Goal: Information Seeking & Learning: Understand process/instructions

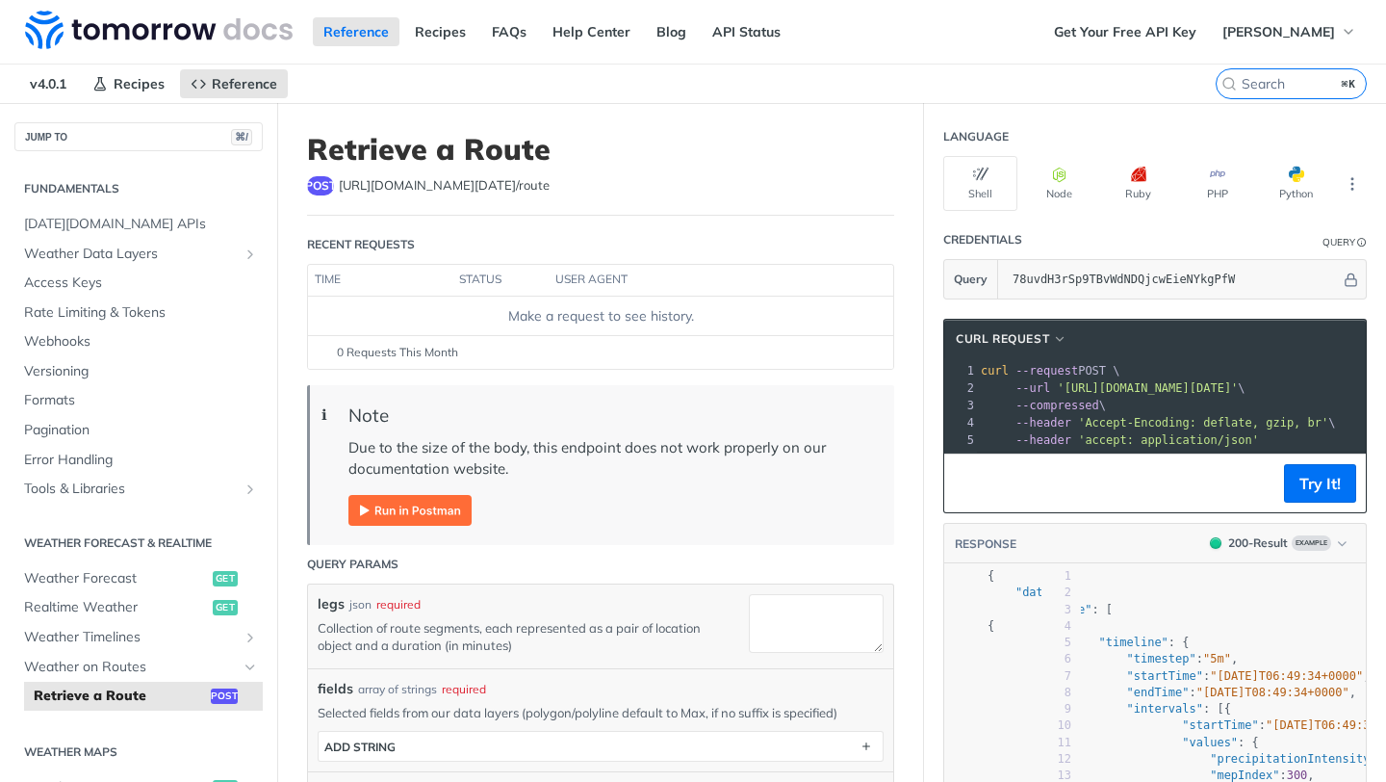
scroll to position [40, 97]
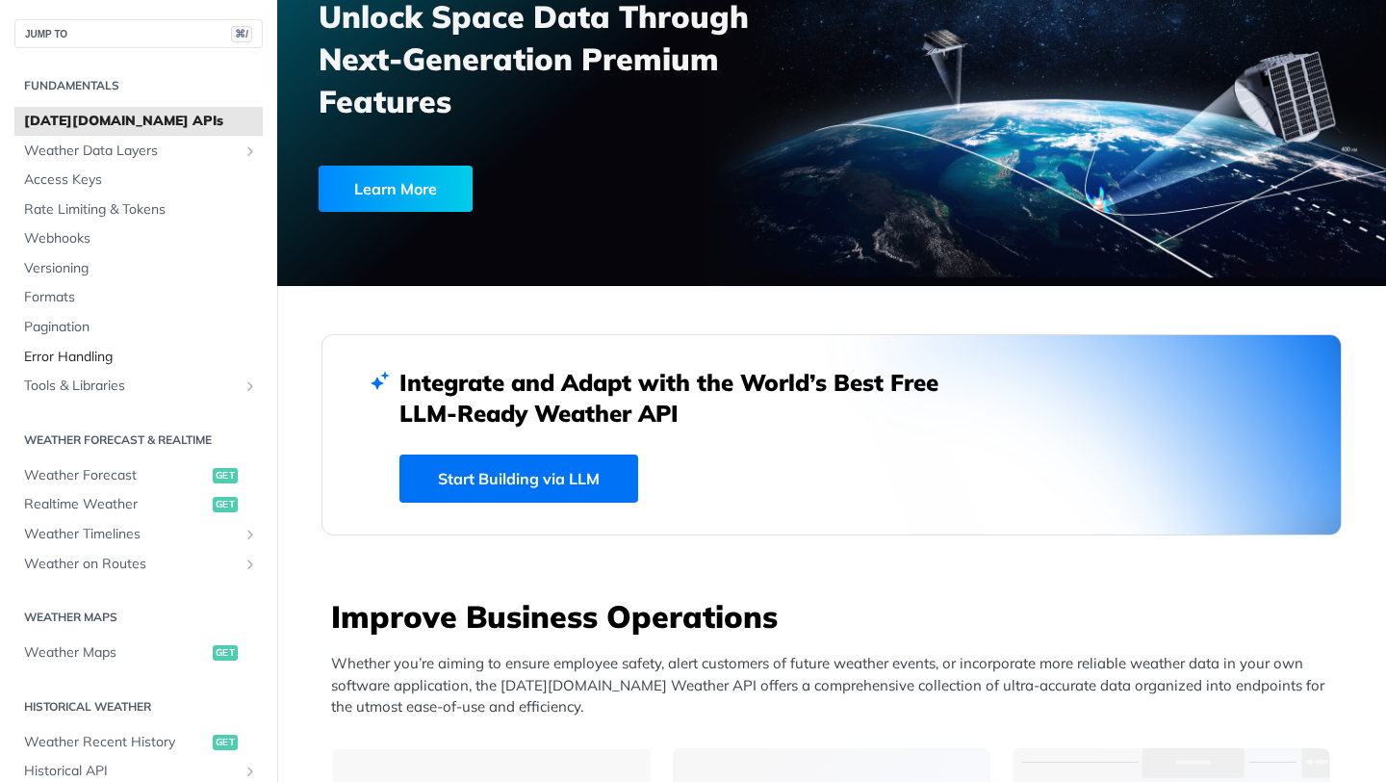
scroll to position [16, 0]
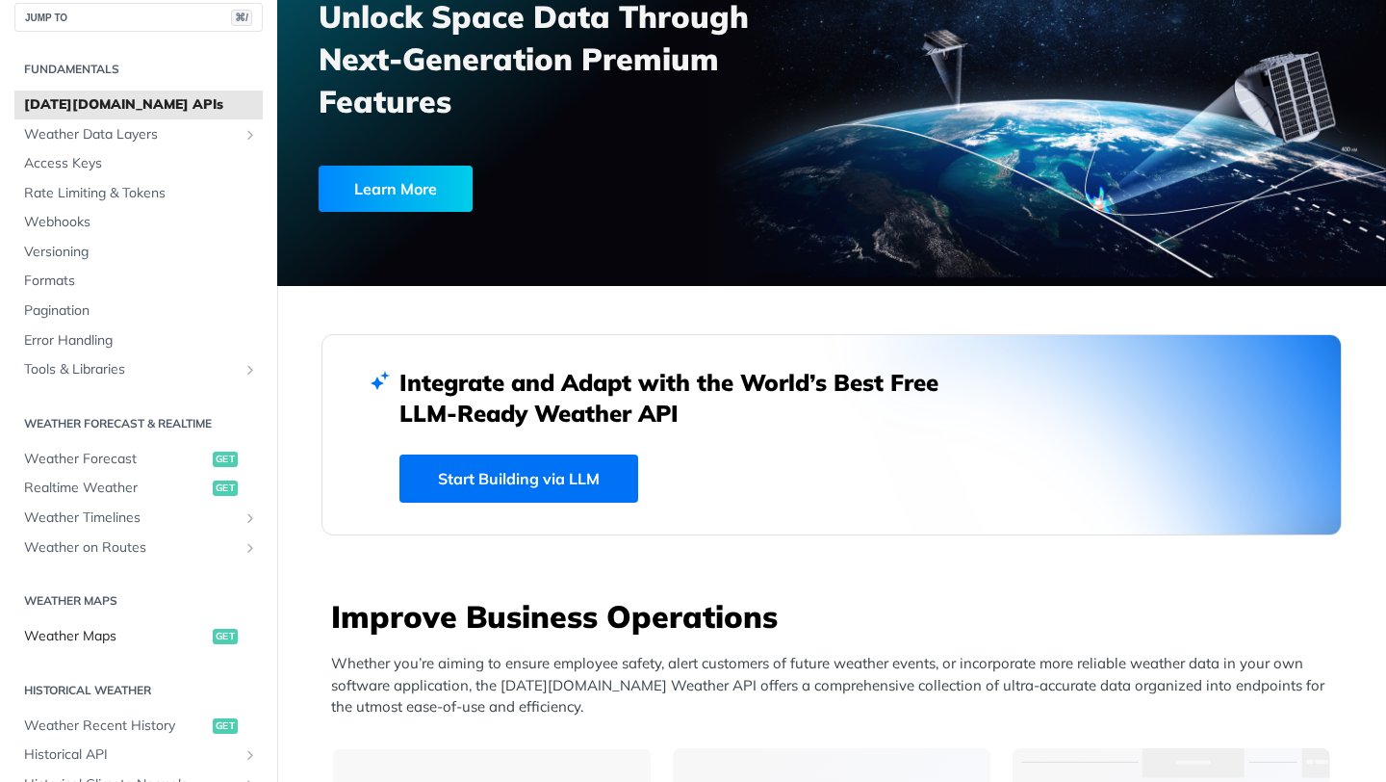
click at [125, 649] on link "Weather Maps get" at bounding box center [138, 636] width 248 height 29
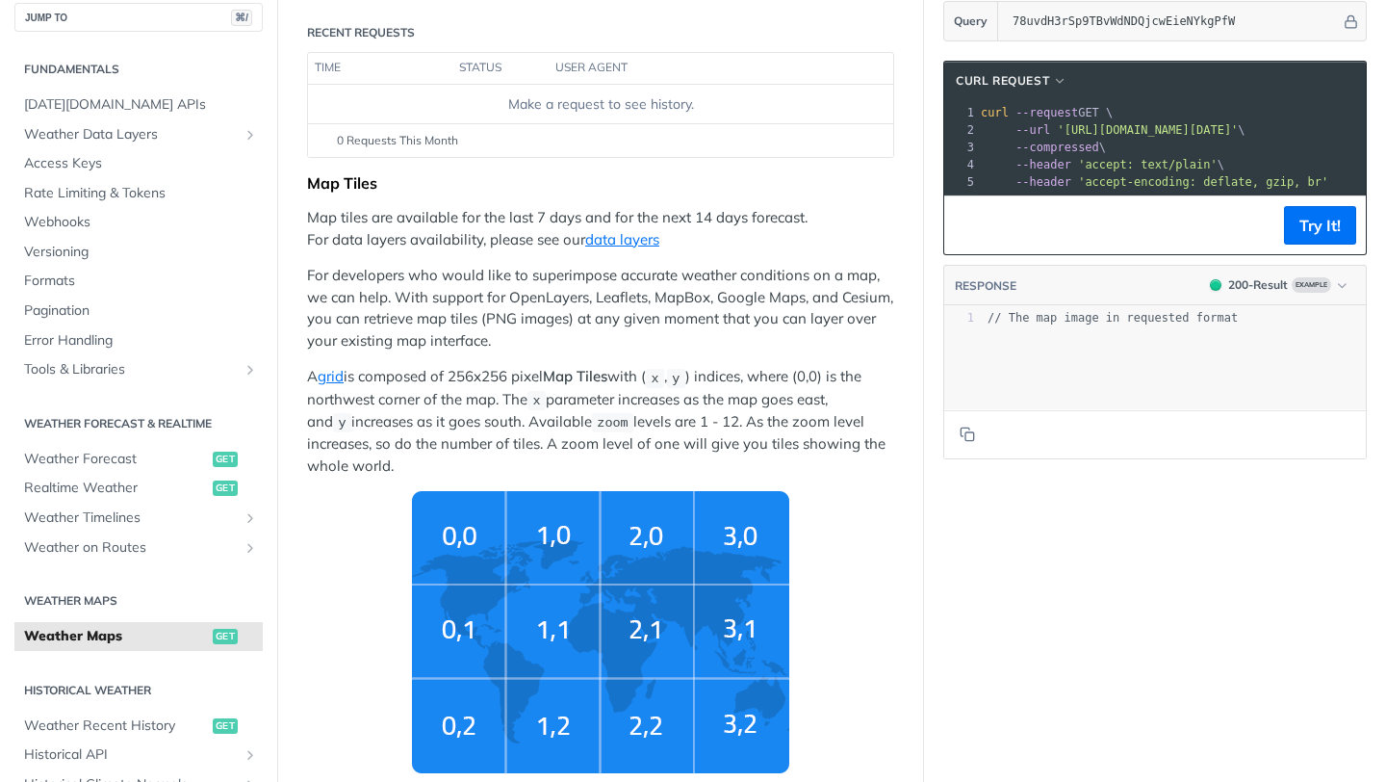
scroll to position [259, 0]
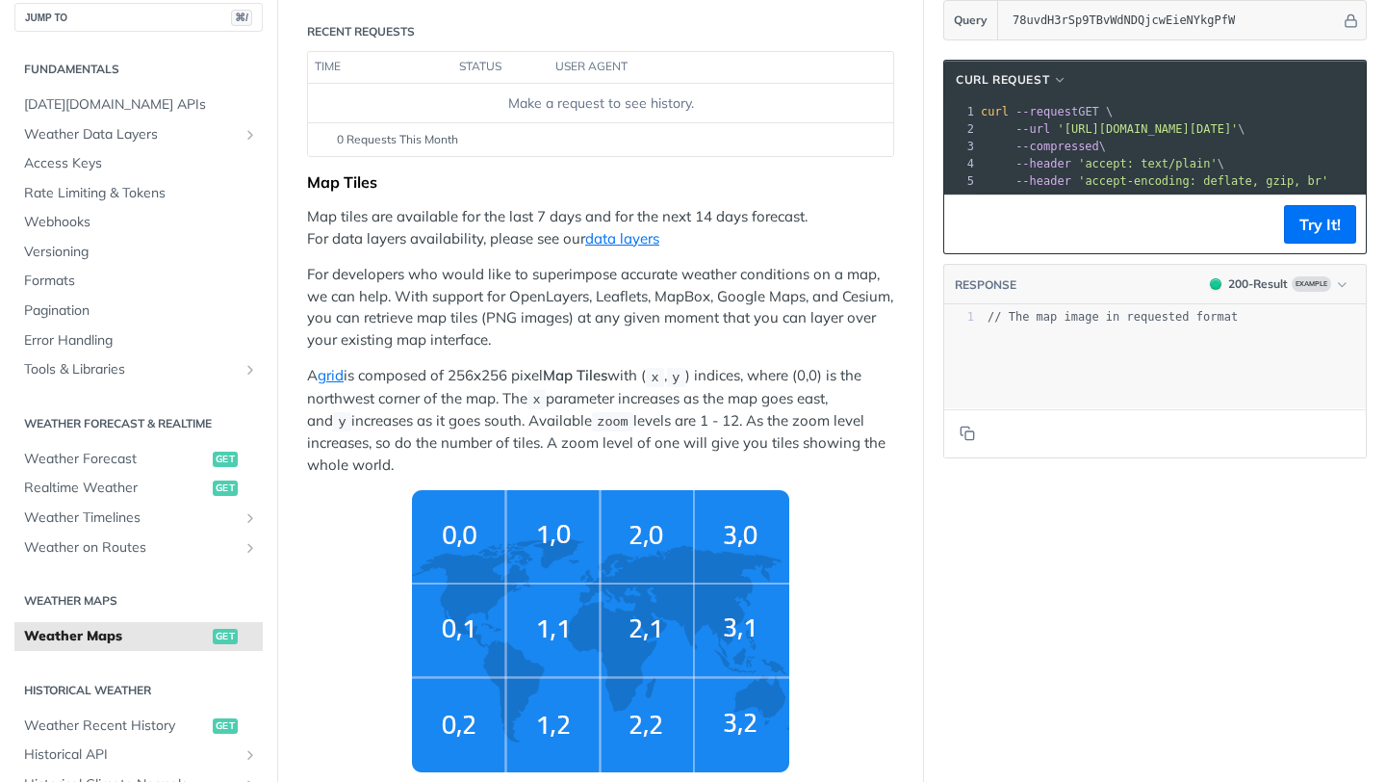
click at [1047, 160] on span "--header" at bounding box center [1044, 163] width 56 height 13
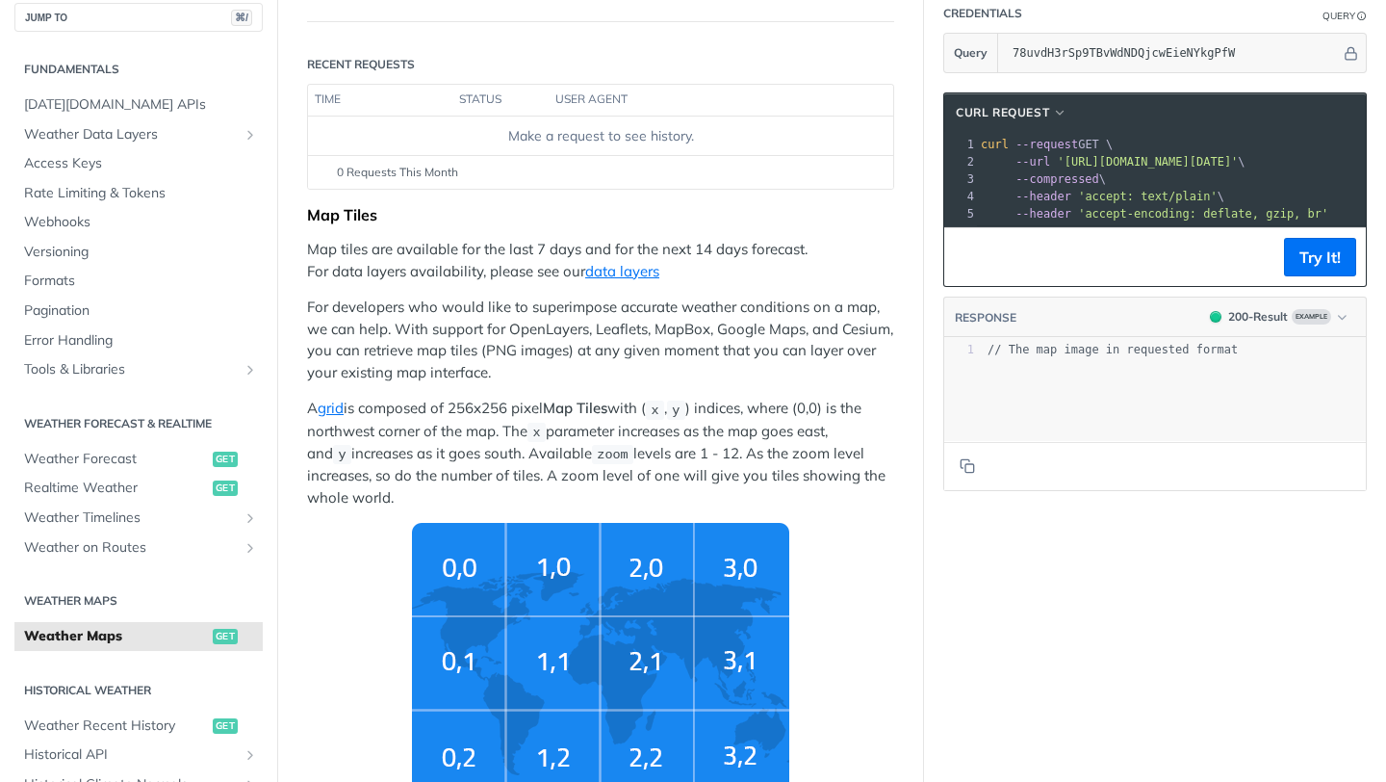
scroll to position [223, 0]
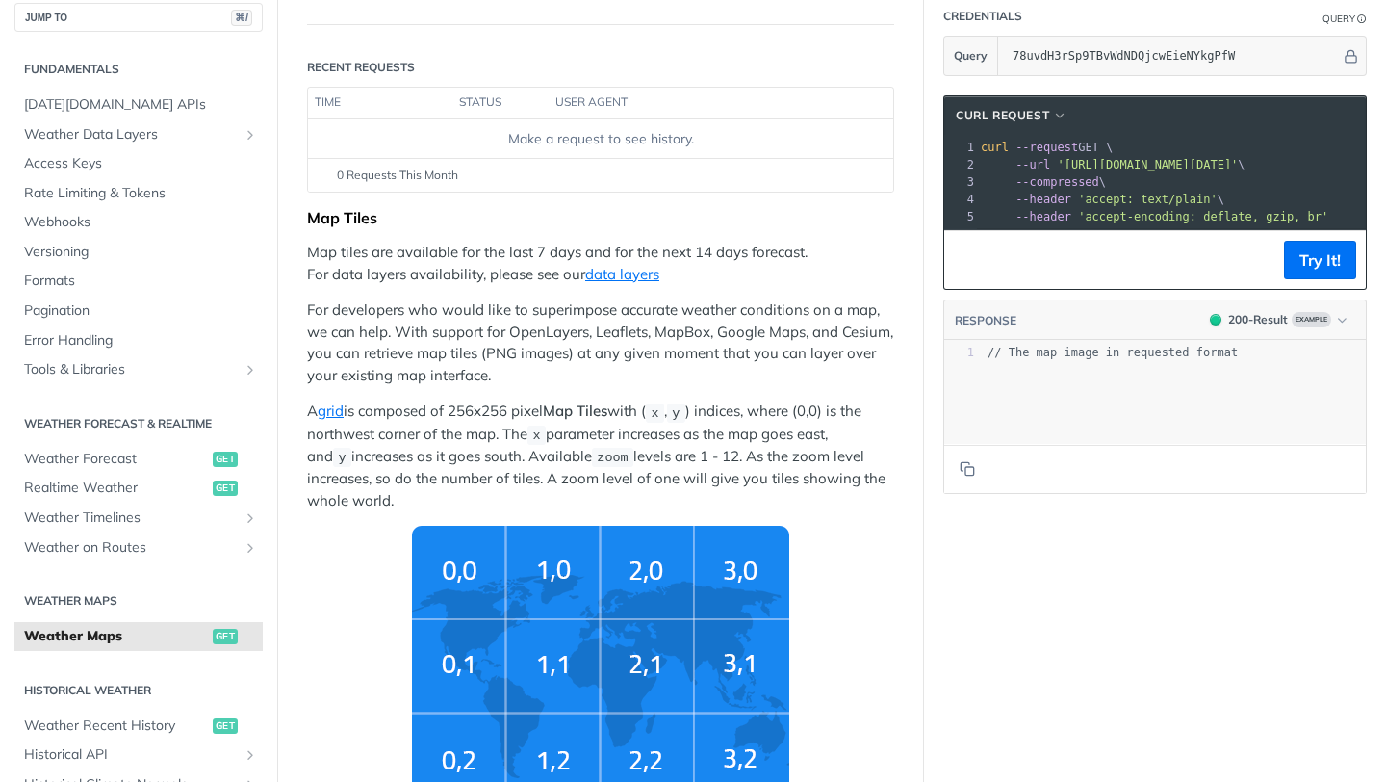
click at [1043, 151] on span "--request" at bounding box center [1047, 147] width 63 height 13
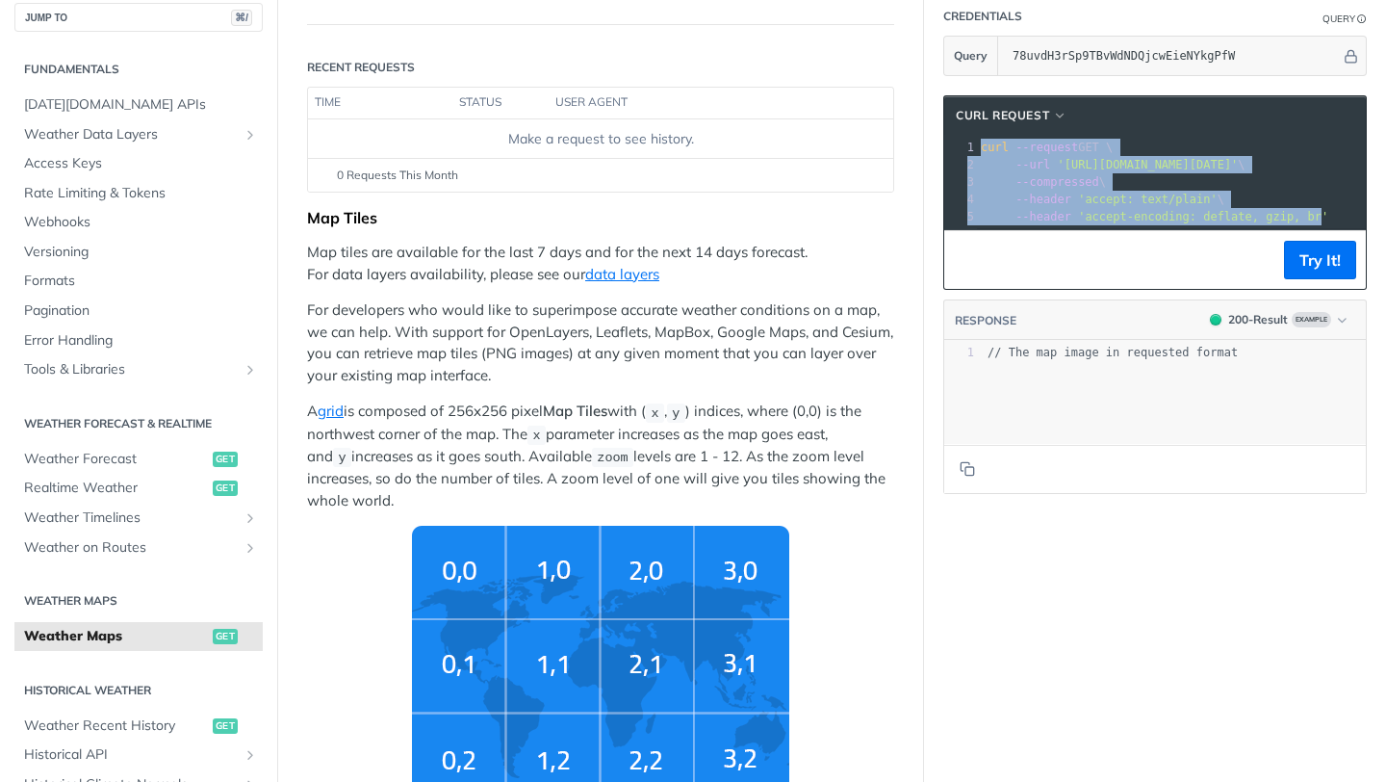
drag, startPoint x: 982, startPoint y: 144, endPoint x: 1322, endPoint y: 220, distance: 348.3
copy div "curl --request GET \ 2 --url 'https://api.tomorrow.io/v4/map/tile/5/2/3/precipi…"
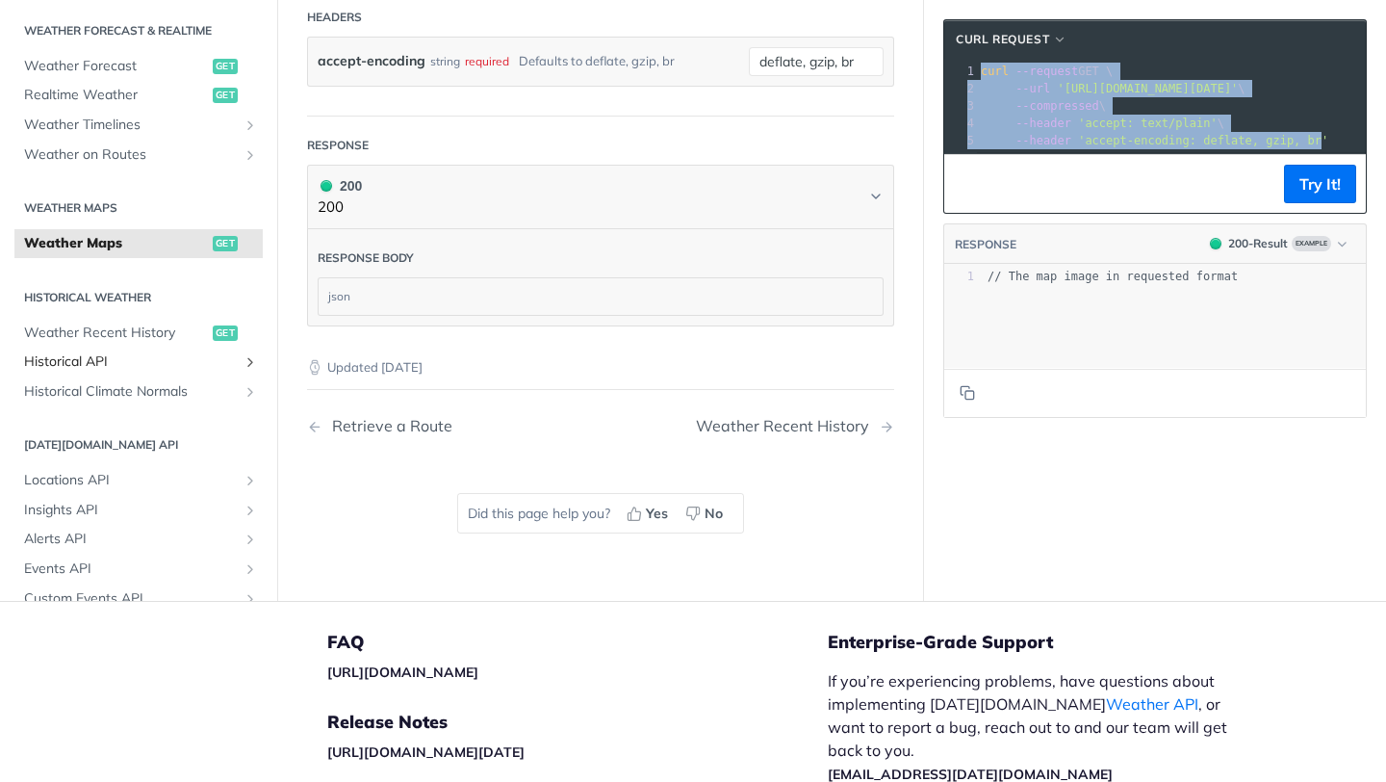
scroll to position [274, 0]
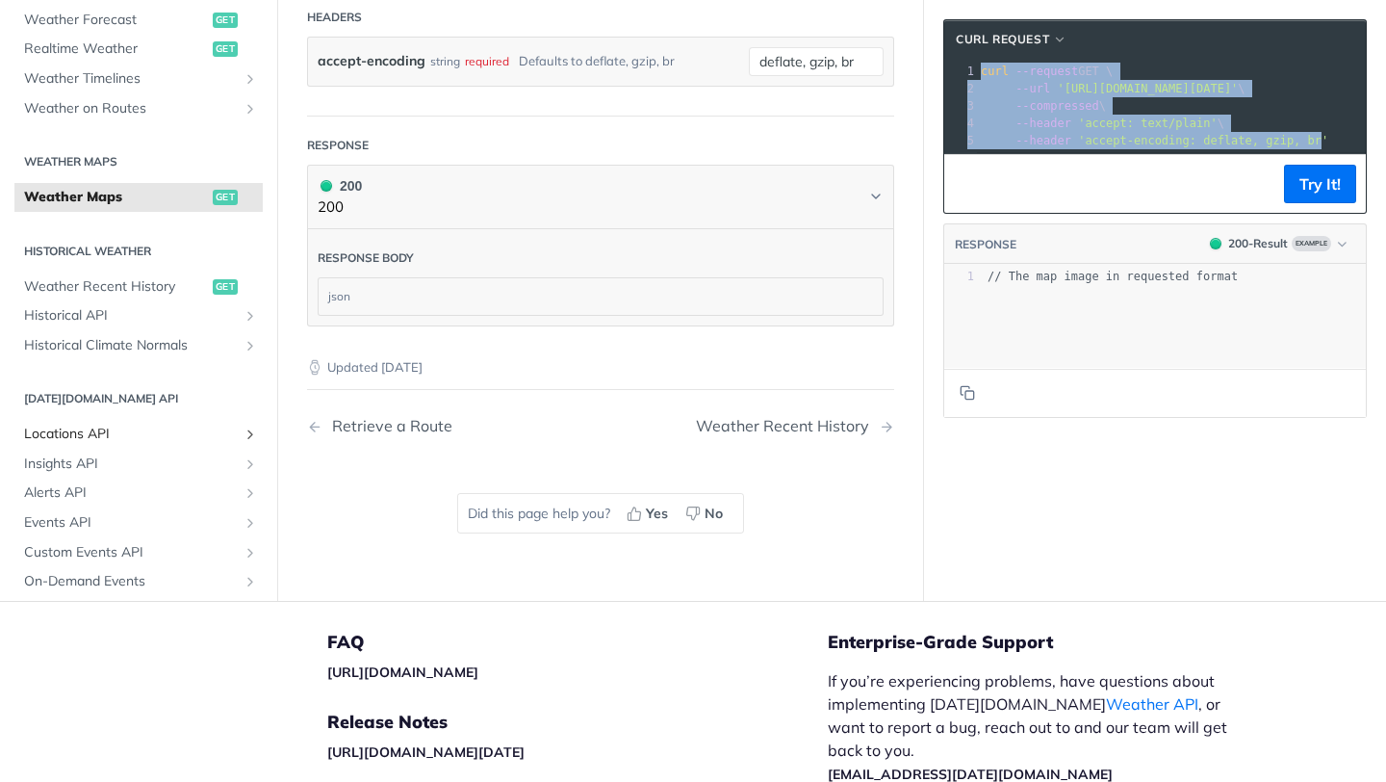
click at [253, 435] on icon "Show subpages for Locations API" at bounding box center [250, 434] width 15 height 15
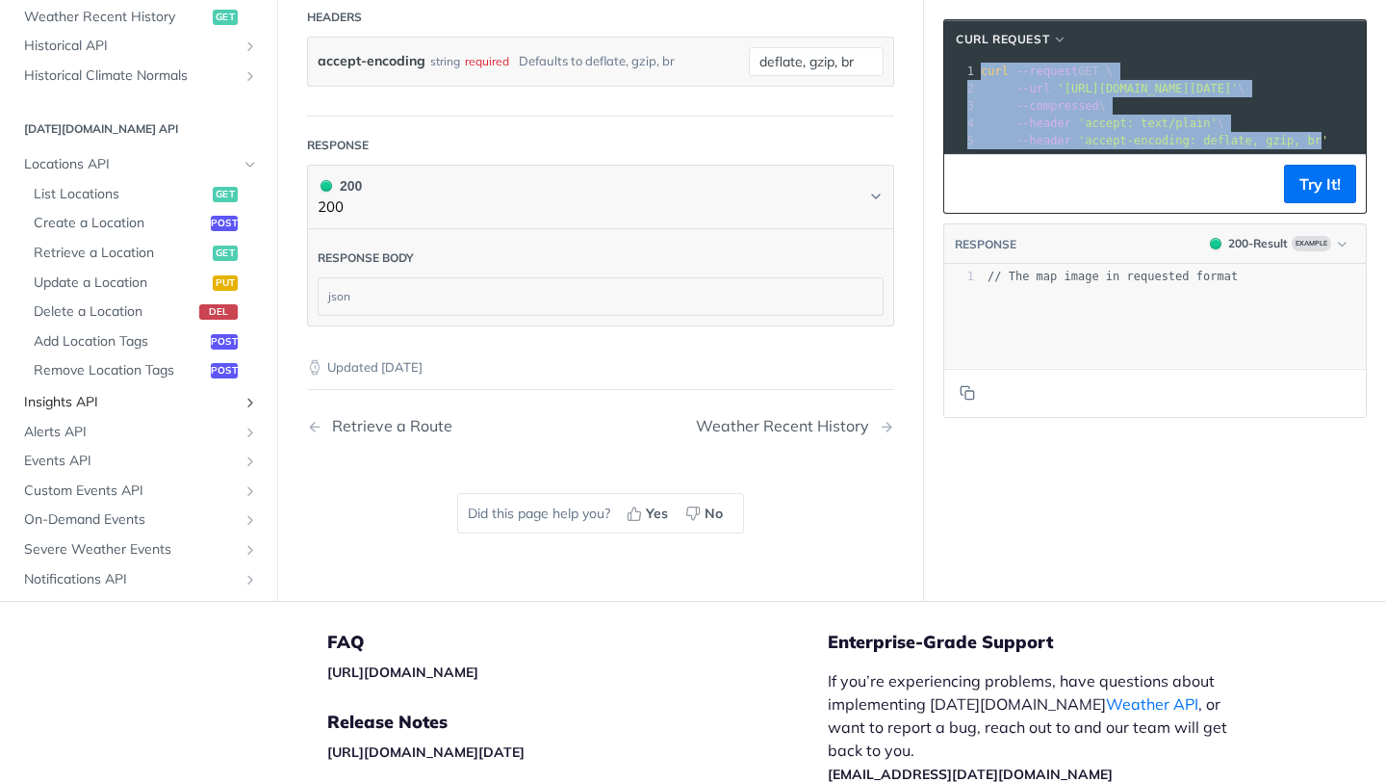
scroll to position [526, 0]
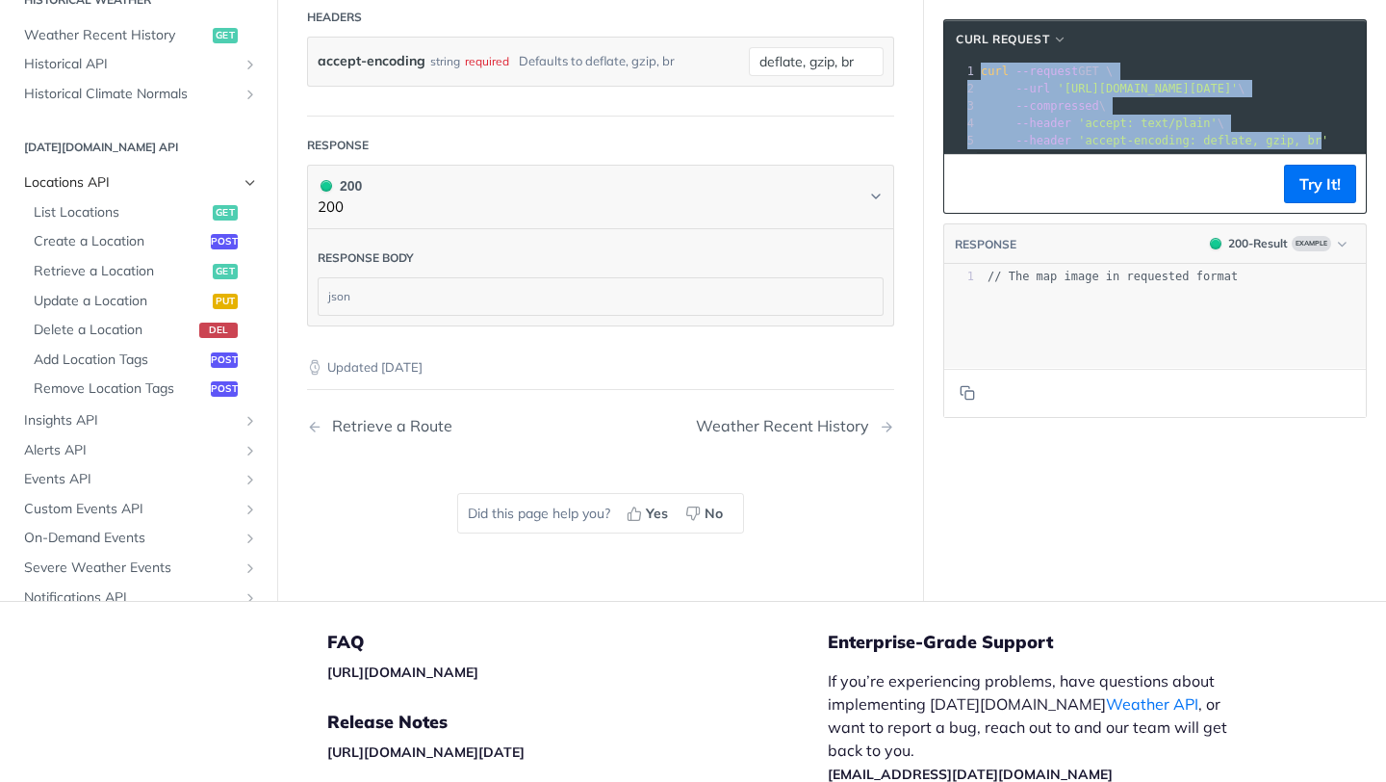
click at [246, 179] on icon "Hide subpages for Locations API" at bounding box center [250, 183] width 15 height 15
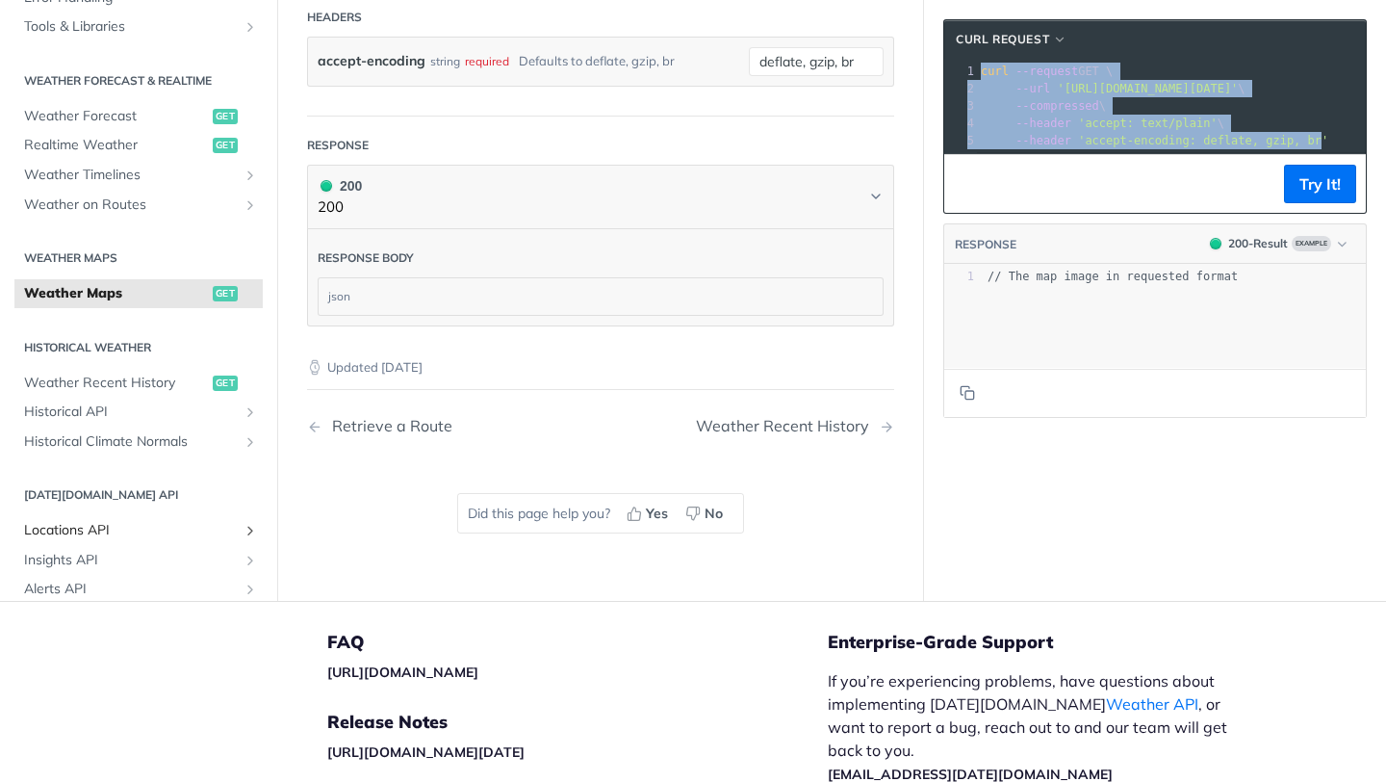
scroll to position [143, 0]
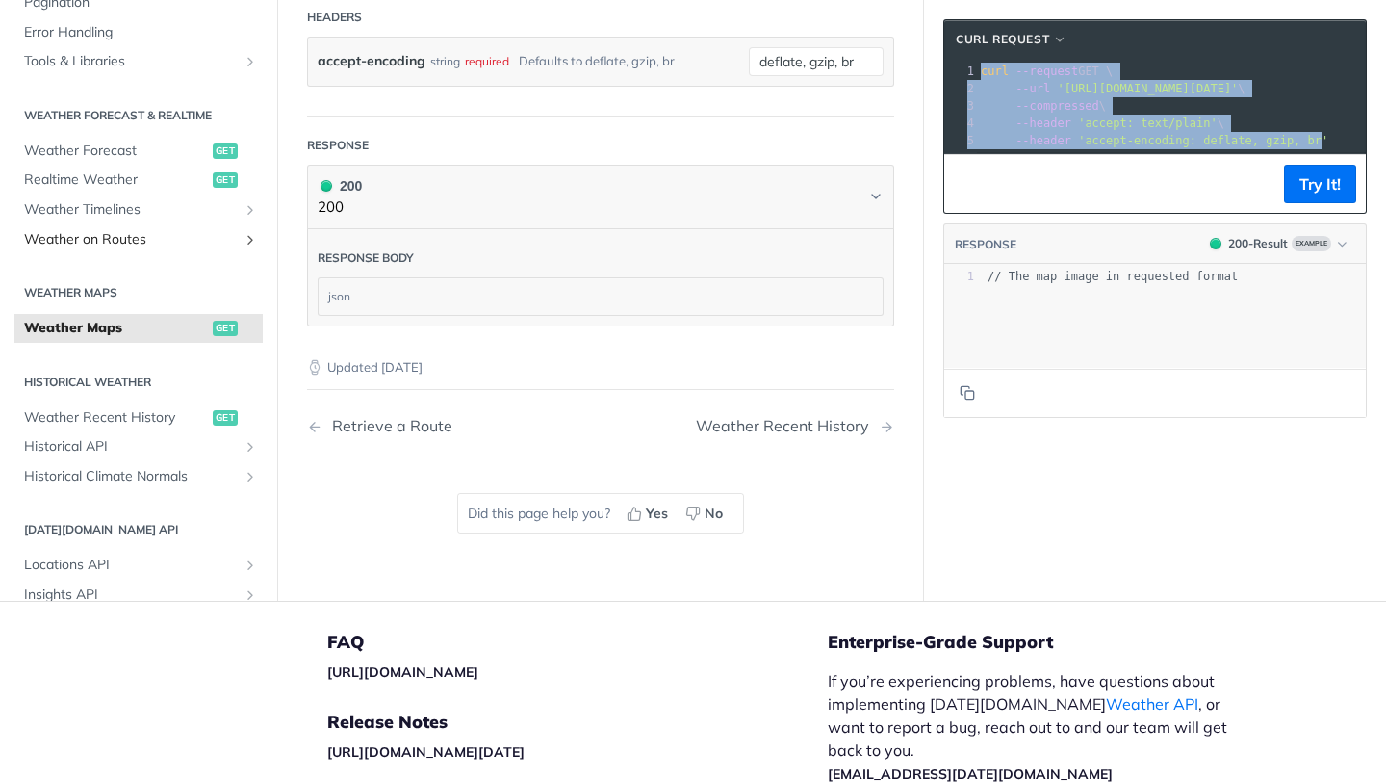
click at [149, 230] on span "Weather on Routes" at bounding box center [131, 239] width 214 height 19
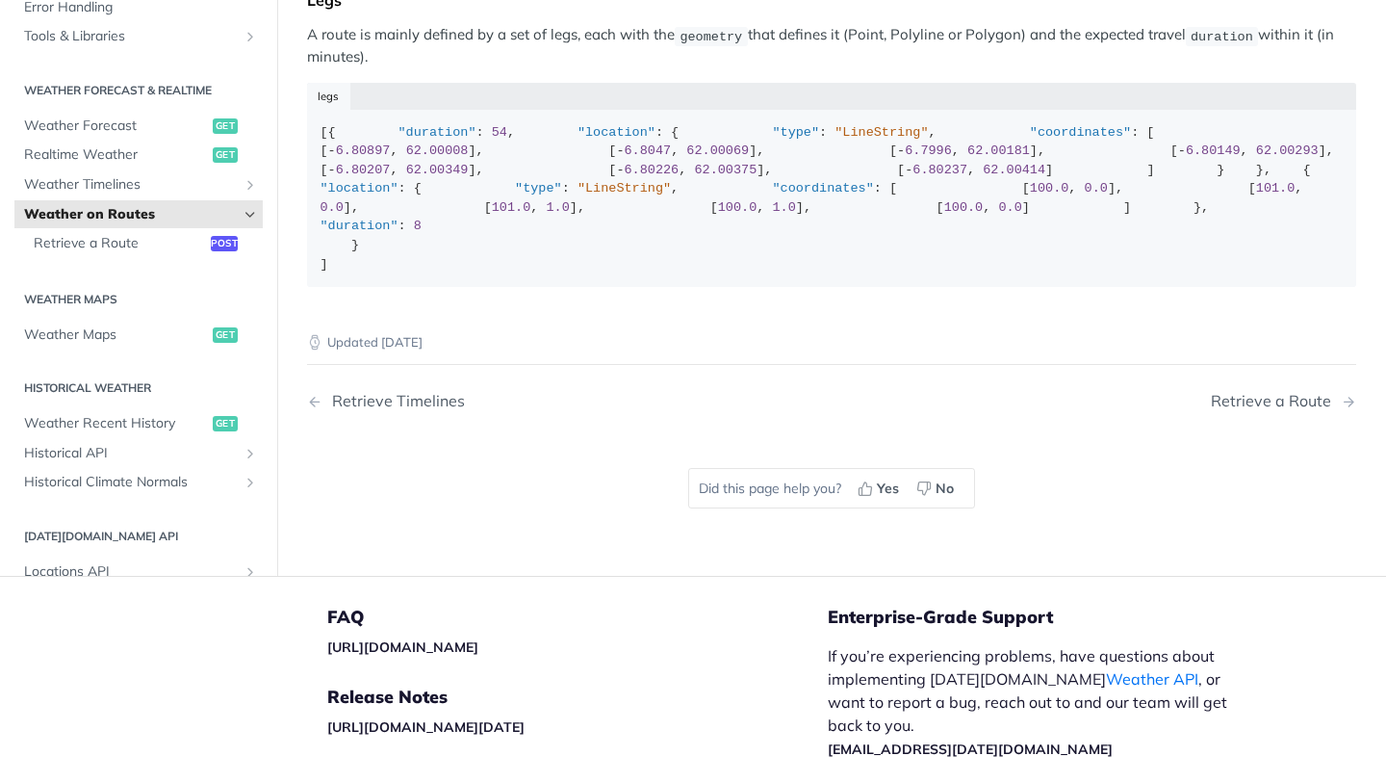
scroll to position [344, 0]
click at [252, 191] on icon "Show subpages for Weather Timelines" at bounding box center [250, 182] width 15 height 15
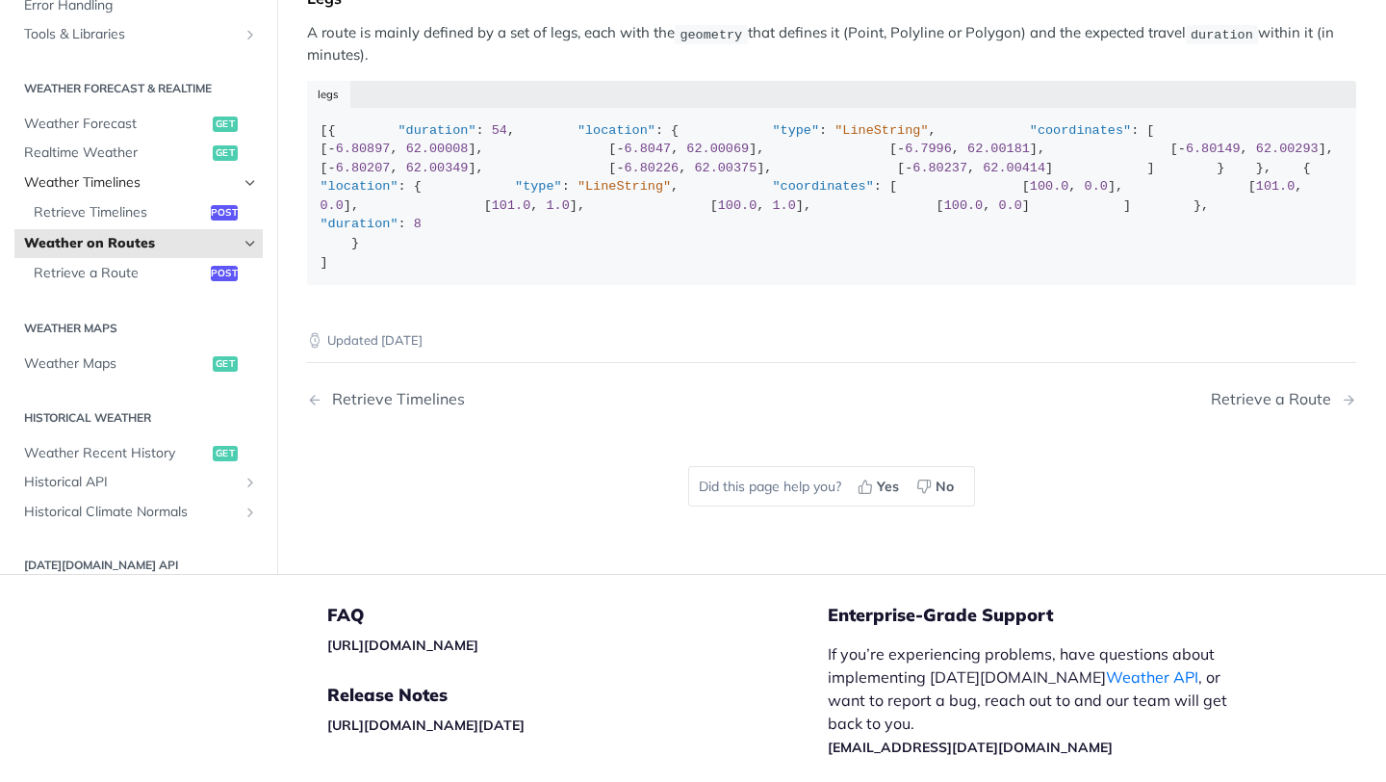
click at [256, 191] on icon "Hide subpages for Weather Timelines" at bounding box center [250, 182] width 15 height 15
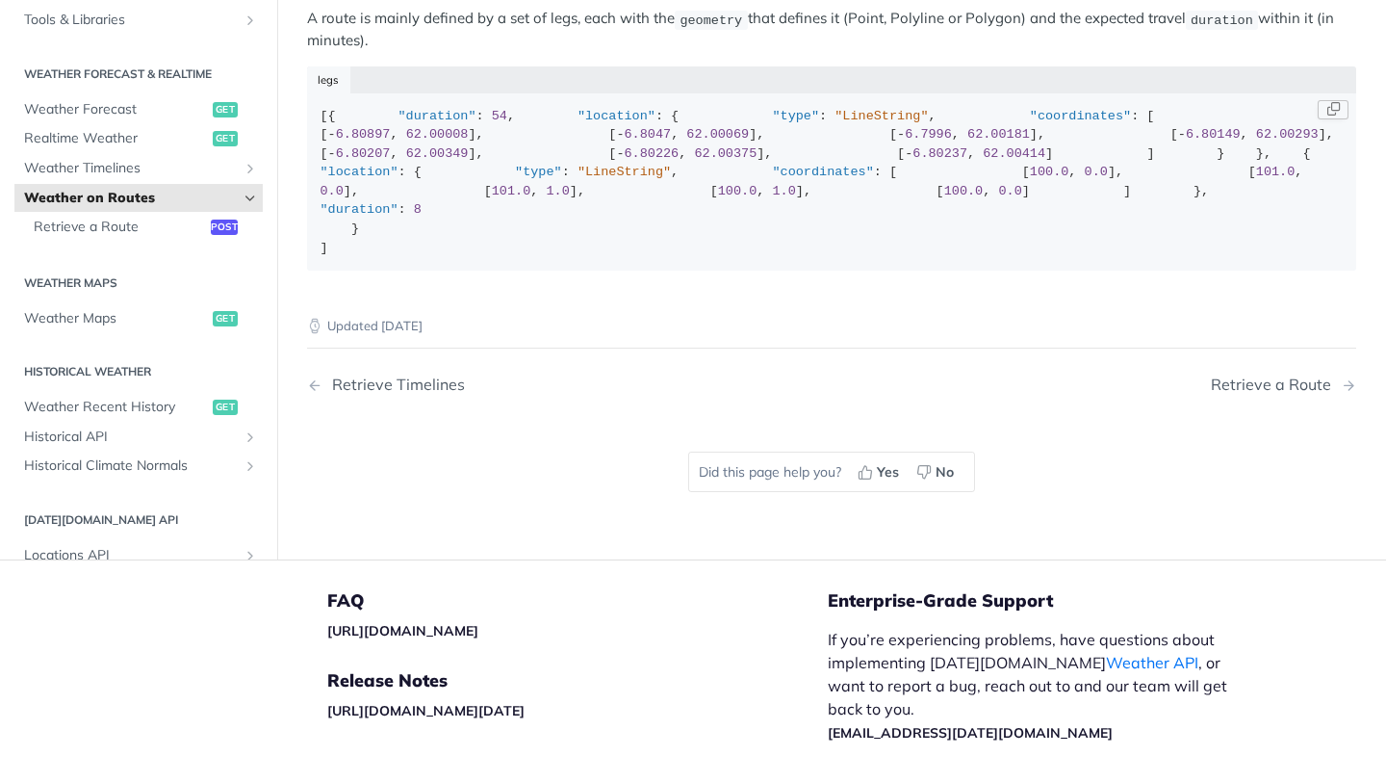
scroll to position [363, 0]
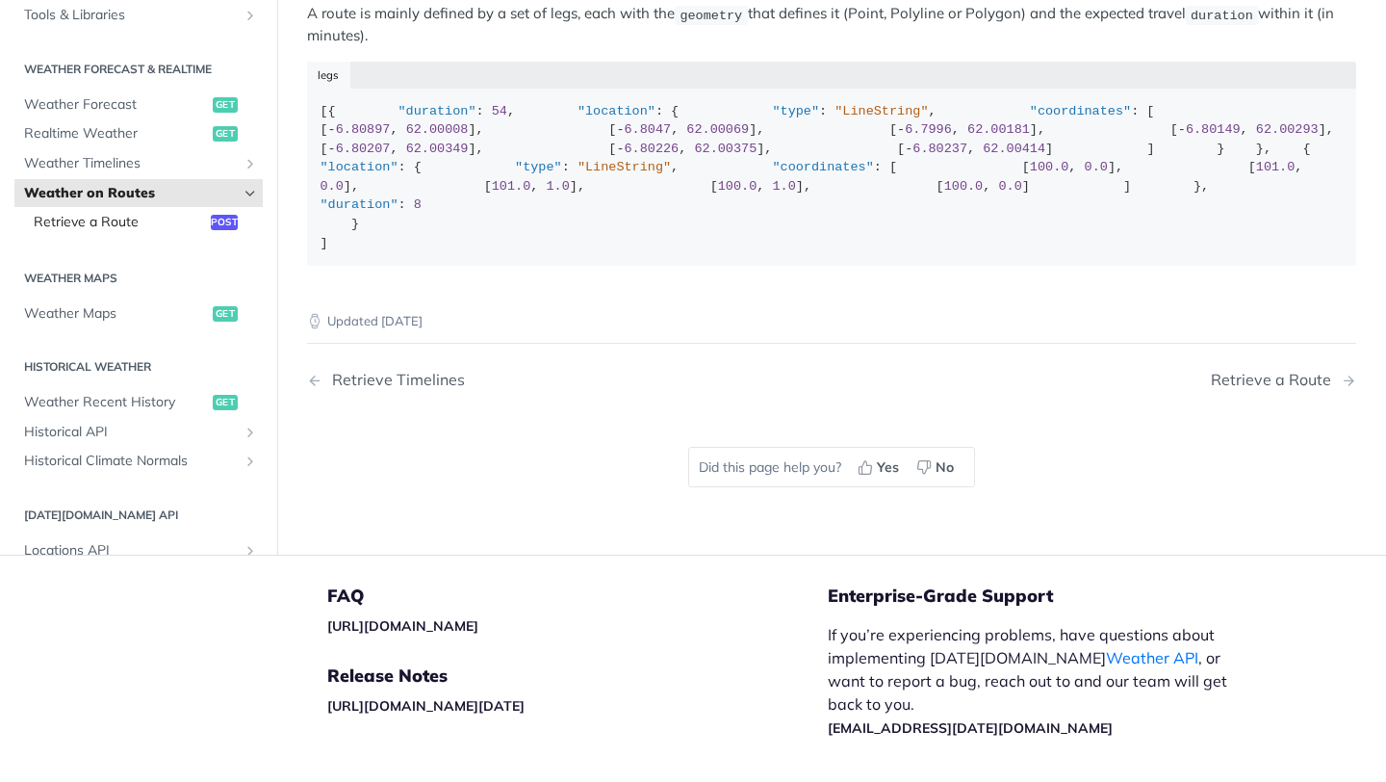
click at [158, 232] on span "Retrieve a Route" at bounding box center [120, 222] width 172 height 19
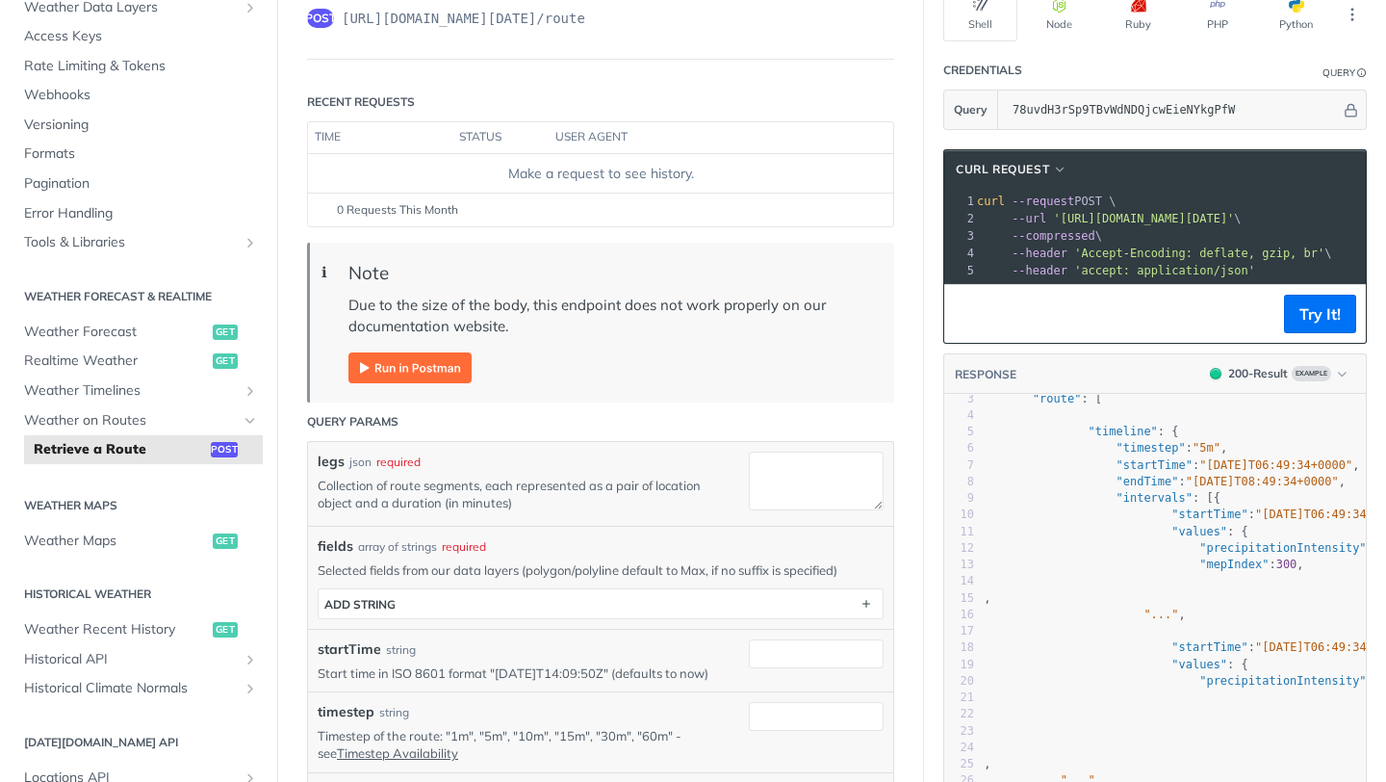
scroll to position [170, 0]
click at [210, 420] on span "Weather on Routes" at bounding box center [131, 420] width 214 height 19
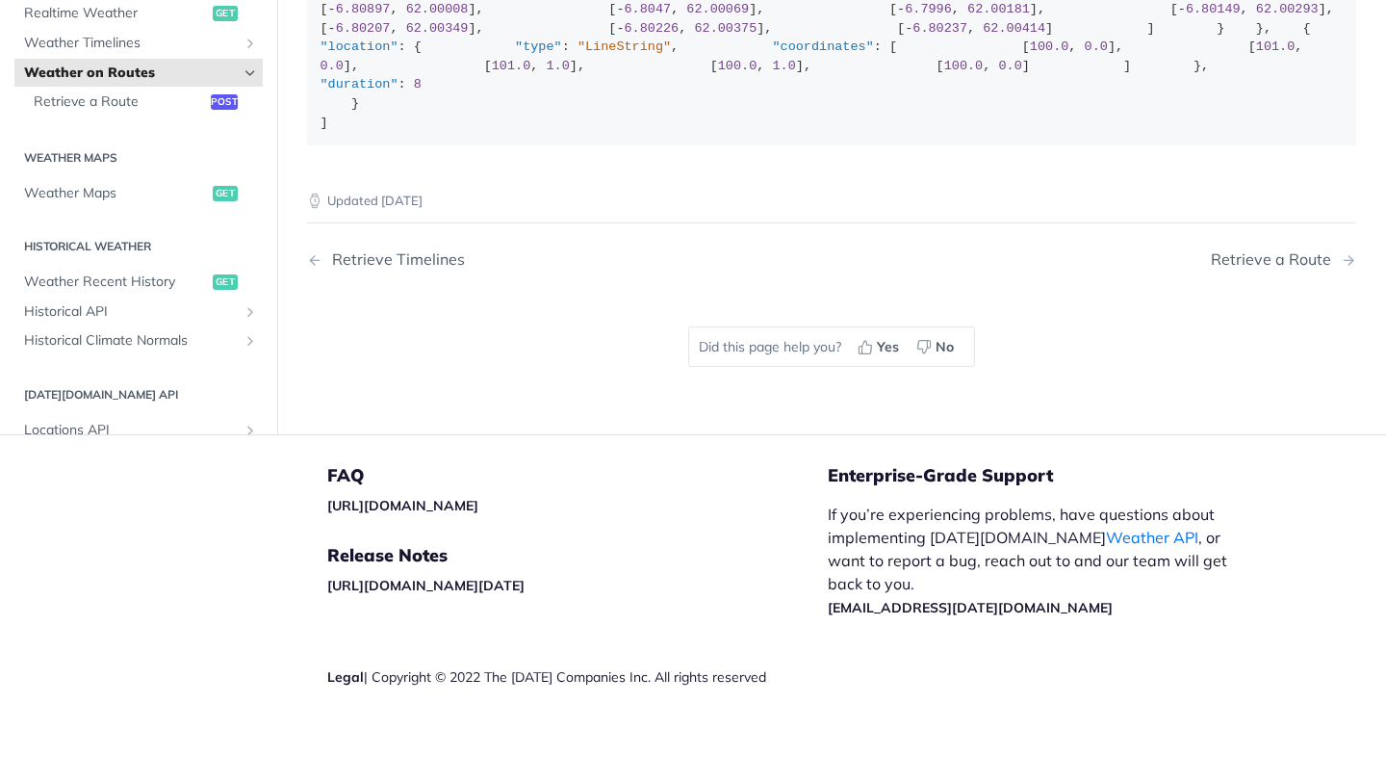
scroll to position [698, 0]
click at [162, 112] on span "Retrieve a Route" at bounding box center [120, 101] width 172 height 19
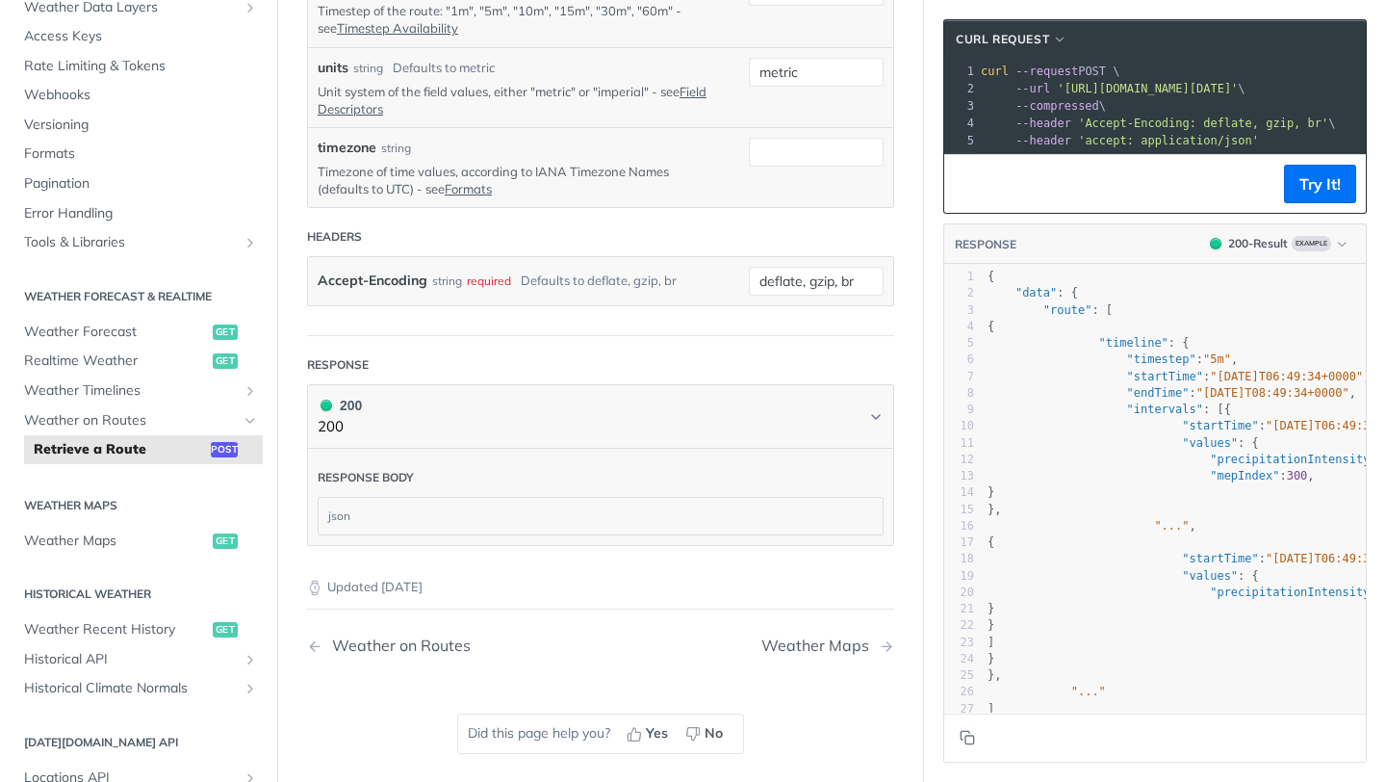
scroll to position [906, 0]
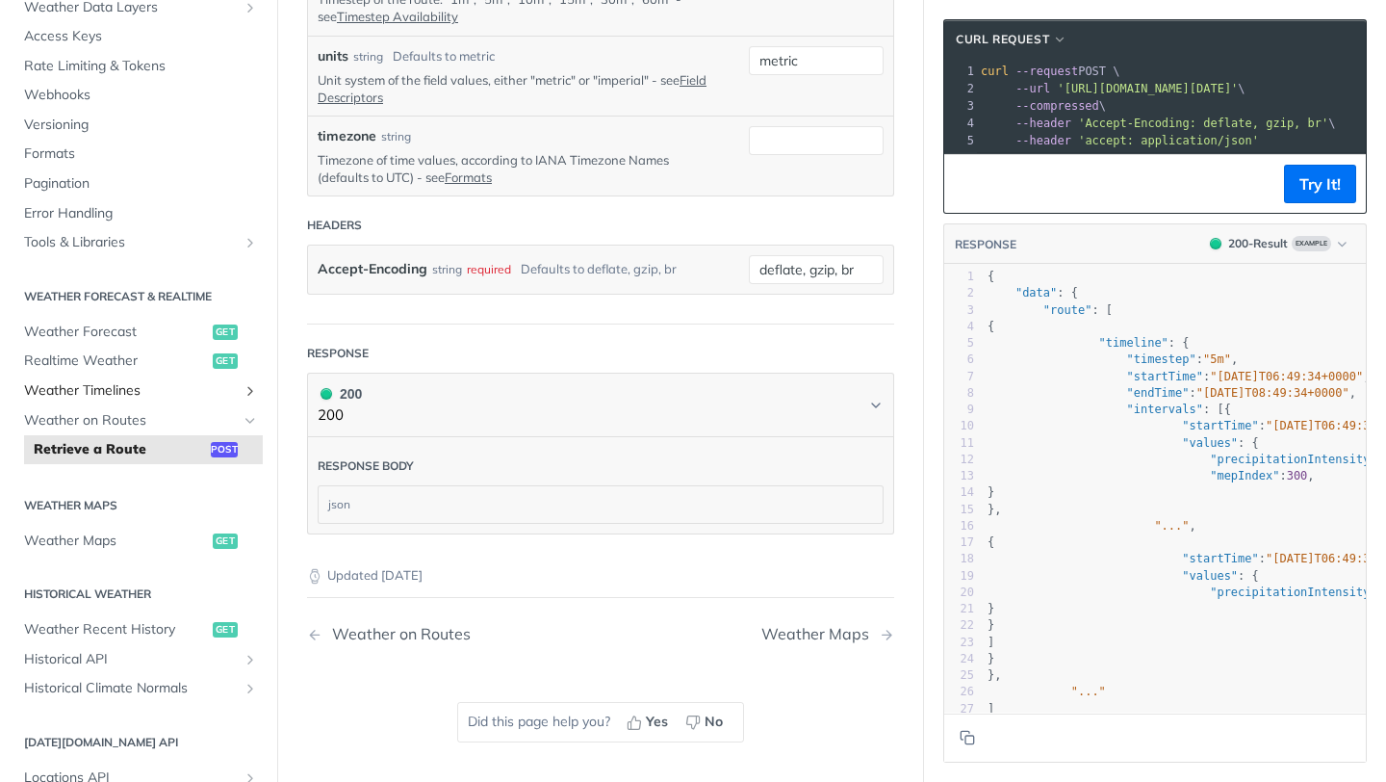
click at [246, 391] on icon "Show subpages for Weather Timelines" at bounding box center [250, 390] width 15 height 15
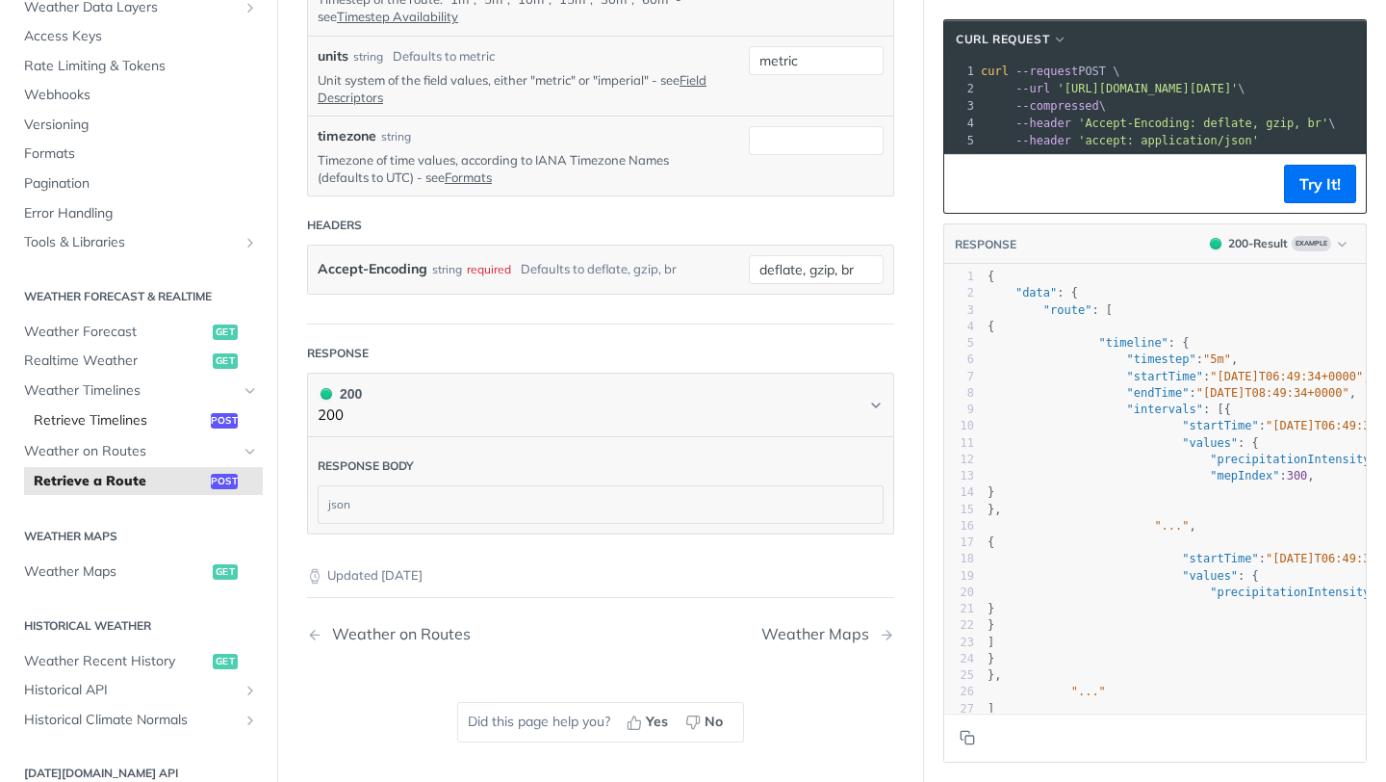
click at [143, 429] on link "Retrieve Timelines post" at bounding box center [143, 420] width 239 height 29
